Goal: Task Accomplishment & Management: Manage account settings

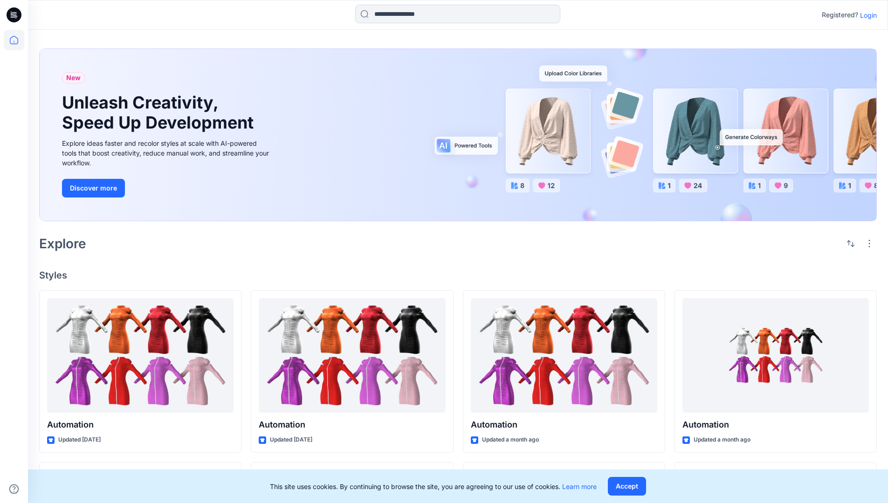
click at [866, 15] on p "Login" at bounding box center [868, 15] width 17 height 10
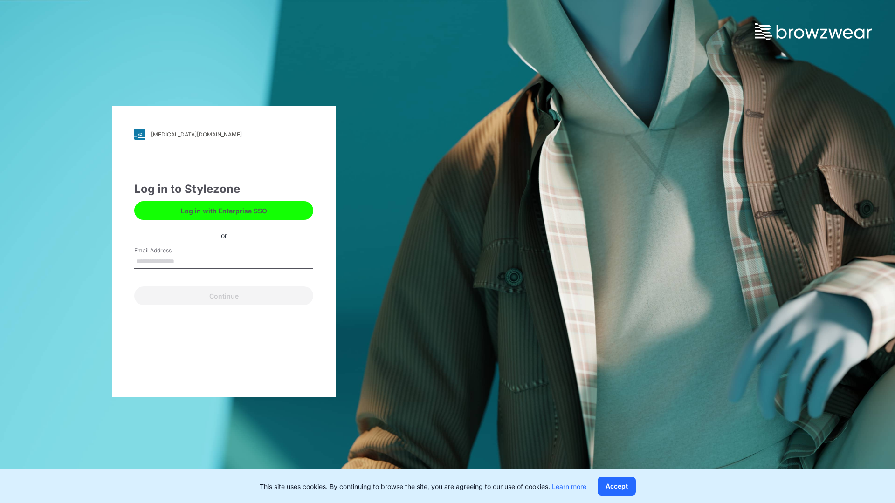
click at [184, 261] on input "Email Address" at bounding box center [223, 262] width 179 height 14
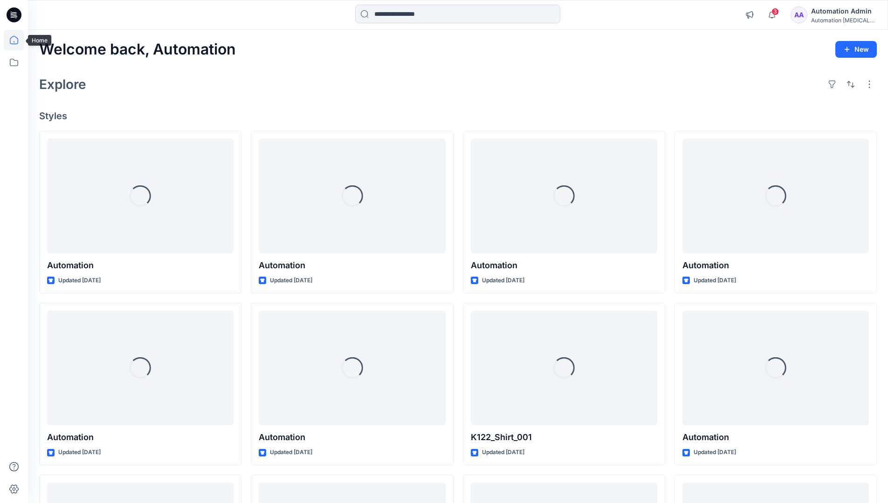
click at [18, 40] on icon at bounding box center [14, 40] width 8 height 8
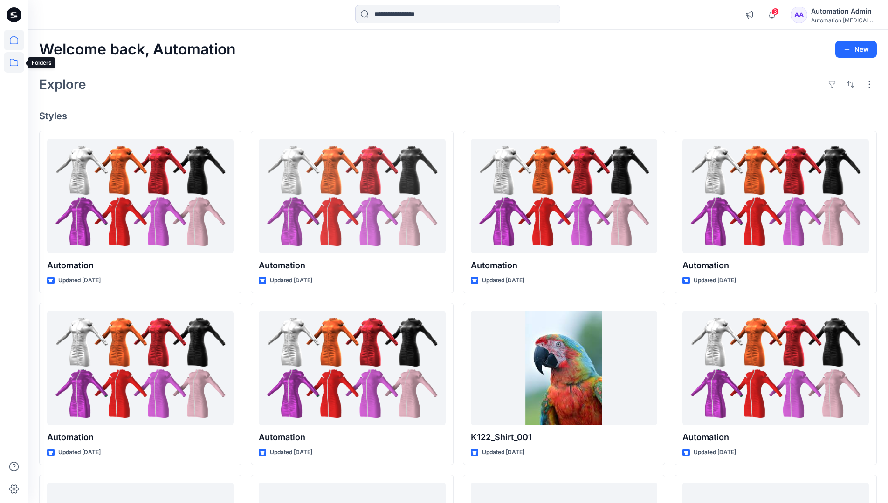
click at [17, 61] on icon at bounding box center [14, 62] width 21 height 21
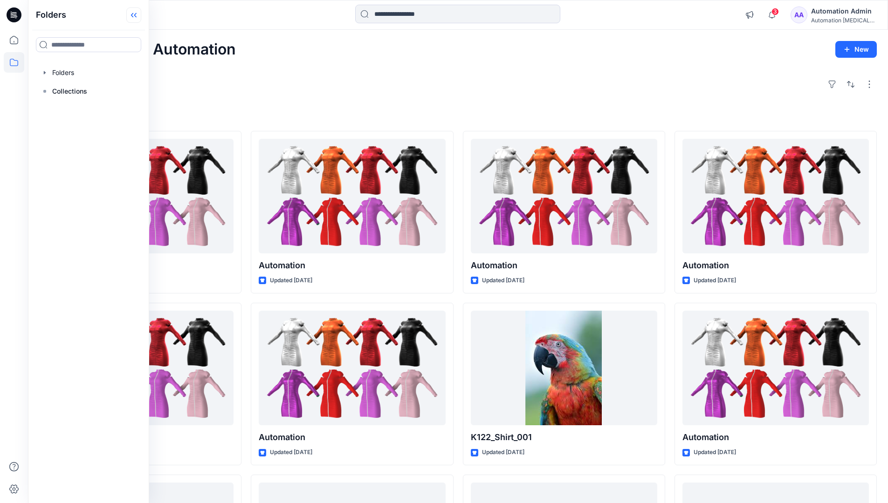
click at [135, 17] on icon at bounding box center [133, 14] width 15 height 15
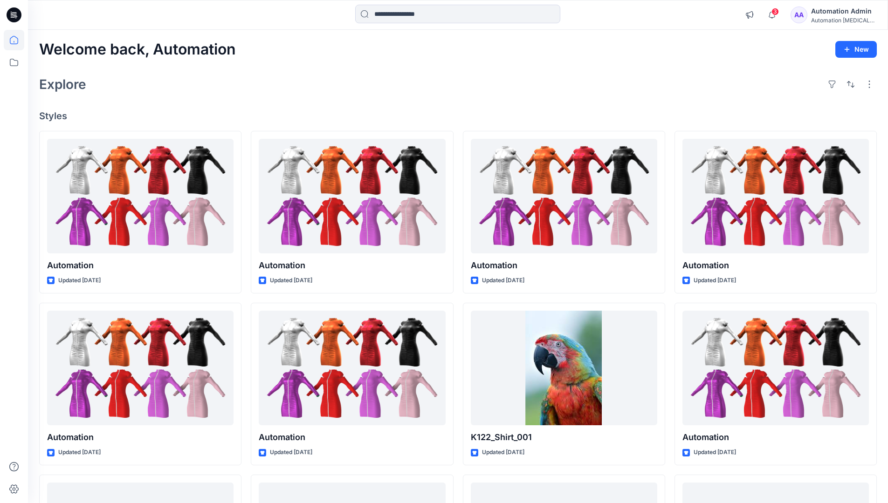
click at [841, 15] on div "Automation Admin" at bounding box center [843, 11] width 65 height 11
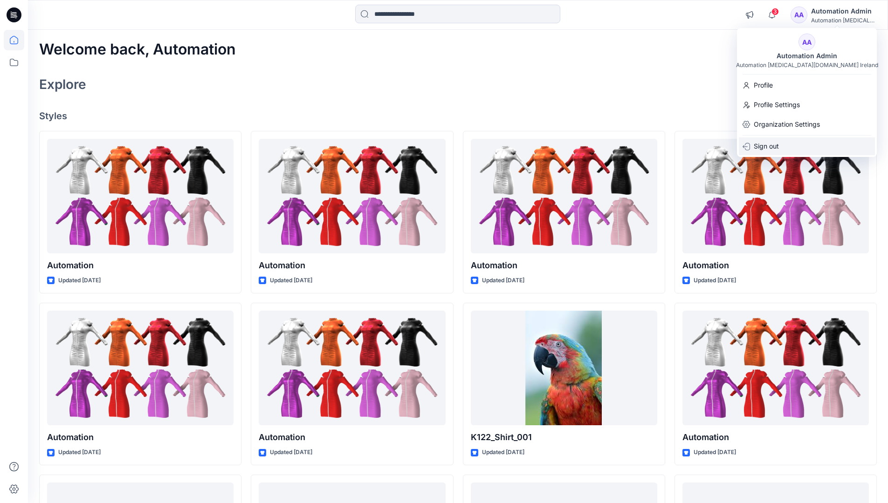
click at [761, 147] on p "Sign out" at bounding box center [766, 146] width 25 height 18
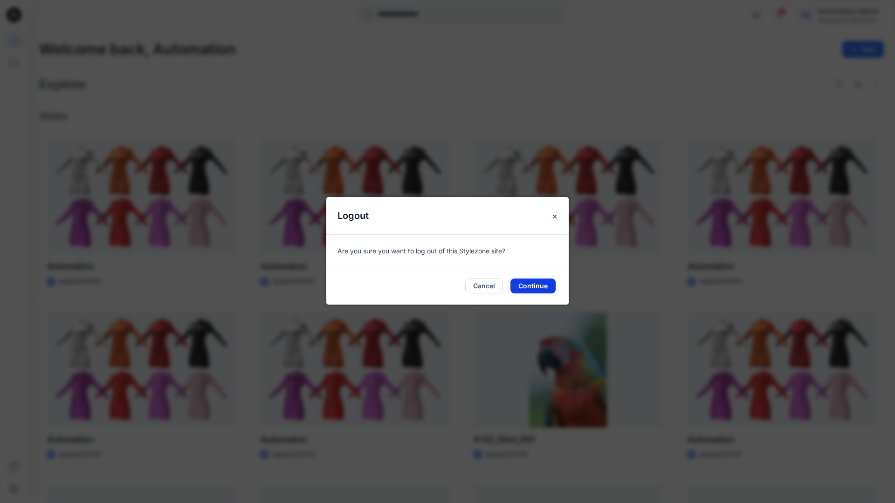
click at [517, 288] on button "Continue" at bounding box center [532, 286] width 45 height 15
